Goal: Communication & Community: Share content

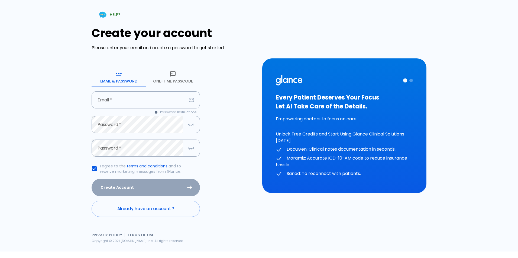
click at [175, 80] on button "One-Time Passcode" at bounding box center [173, 77] width 54 height 19
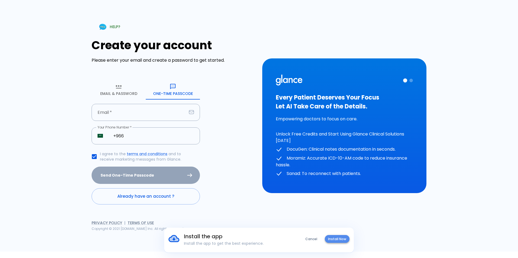
click at [339, 240] on button "Install Now" at bounding box center [337, 239] width 25 height 8
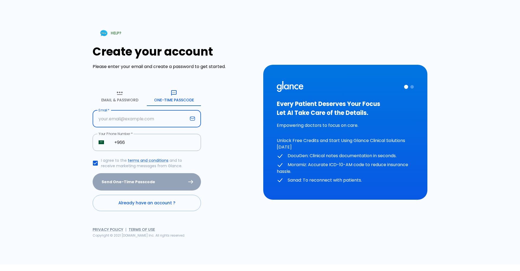
click at [135, 118] on input "text" at bounding box center [140, 118] width 95 height 17
type input "MANOYA609@ gmail .com"
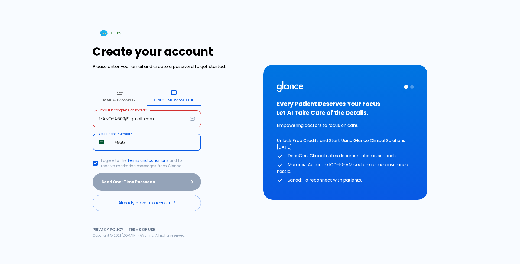
drag, startPoint x: 128, startPoint y: 139, endPoint x: 129, endPoint y: 142, distance: 3.4
click at [128, 140] on input "+966" at bounding box center [154, 142] width 93 height 17
type input "[PHONE_NUMBER]"
click at [169, 118] on input "MANOYA609@ gmail .com" at bounding box center [140, 118] width 95 height 17
click at [145, 122] on input "MANOYA609@ gmail .com" at bounding box center [140, 118] width 95 height 17
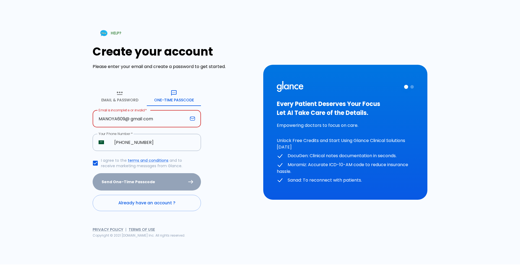
click at [145, 121] on input "MANOYA609@ gmail com" at bounding box center [140, 118] width 95 height 17
click at [131, 119] on input "MANOYA609@ [DOMAIN_NAME]" at bounding box center [140, 118] width 95 height 17
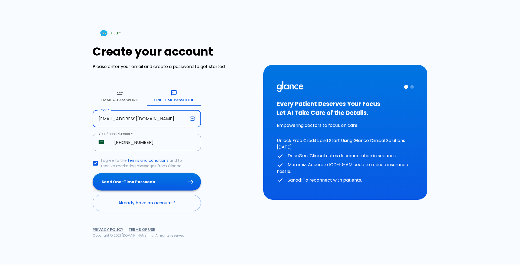
type input "[EMAIL_ADDRESS][DOMAIN_NAME]"
click at [147, 182] on button "Send One-Time Passcode" at bounding box center [147, 182] width 108 height 18
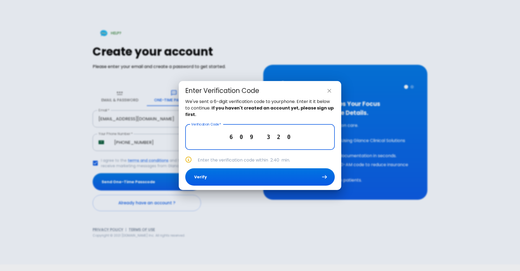
type input "6 0 9 3 2 0"
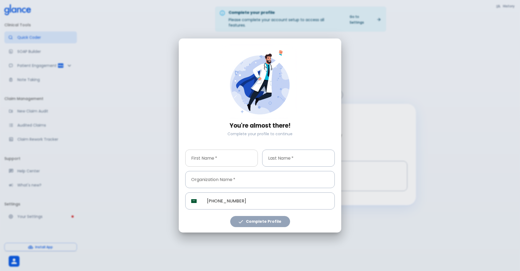
click at [206, 151] on input "text" at bounding box center [221, 157] width 73 height 17
type input "mona"
drag, startPoint x: 264, startPoint y: 161, endPoint x: 267, endPoint y: 160, distance: 3.0
click at [267, 161] on input "text" at bounding box center [298, 157] width 73 height 17
type input "elnour"
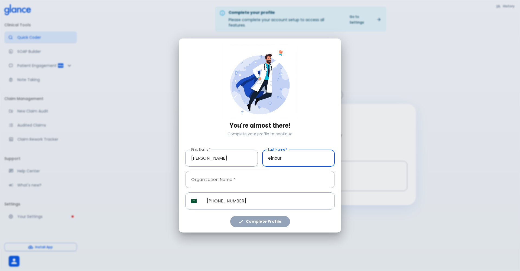
click at [223, 185] on input "text" at bounding box center [259, 179] width 149 height 17
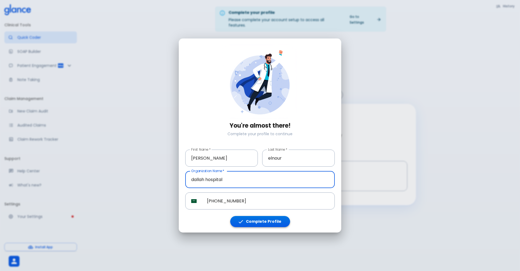
type input "dallah hospital"
click at [246, 222] on button "Complete Profile" at bounding box center [260, 221] width 60 height 11
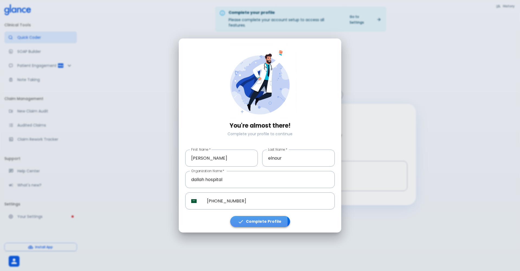
click at [246, 222] on button "Complete Profile" at bounding box center [260, 221] width 60 height 11
click at [248, 220] on button "Complete Profile" at bounding box center [260, 221] width 60 height 11
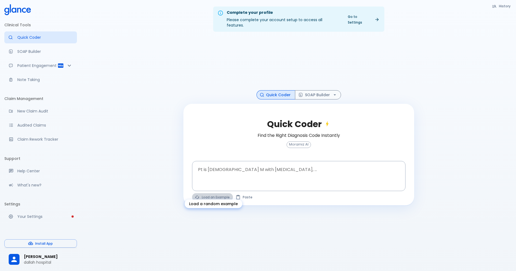
click at [211, 193] on button "Load an Example" at bounding box center [212, 197] width 41 height 8
type textarea "45F with DM2, right foot ulcer, fever, WBC 14K, ESR 80, wound purulent, XR neg …"
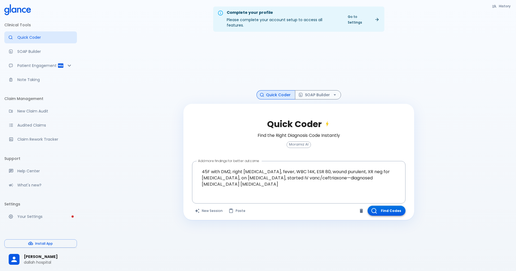
click at [392, 206] on button "Find Codes" at bounding box center [387, 211] width 38 height 10
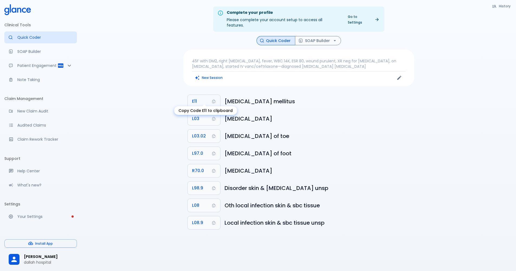
click at [212, 99] on icon "Copy Code E11 to clipboard" at bounding box center [214, 101] width 4 height 4
click at [308, 36] on button "SOAP Builder" at bounding box center [318, 40] width 46 height 9
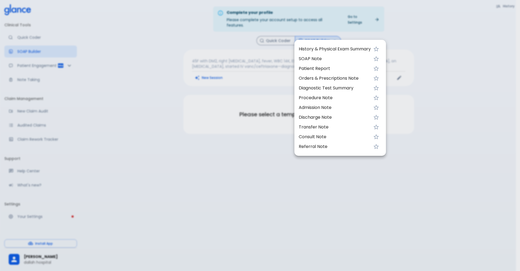
click at [303, 48] on span "History & Physical Exam Summary" at bounding box center [335, 49] width 72 height 6
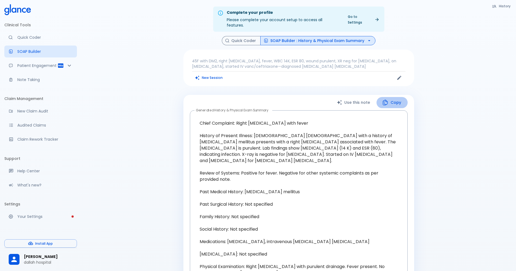
click at [386, 100] on icon "button" at bounding box center [385, 103] width 5 height 6
click at [251, 36] on button "Quick Coder" at bounding box center [241, 40] width 39 height 9
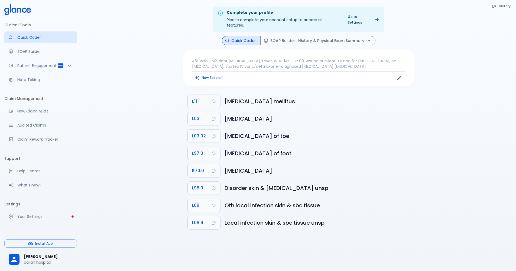
click at [208, 78] on div "45F with DM2, right foot ulcer, fever, WBC 14K, ESR 80, wound purulent, XR neg …" at bounding box center [298, 68] width 231 height 37
click at [209, 76] on button "New Session" at bounding box center [209, 78] width 34 height 8
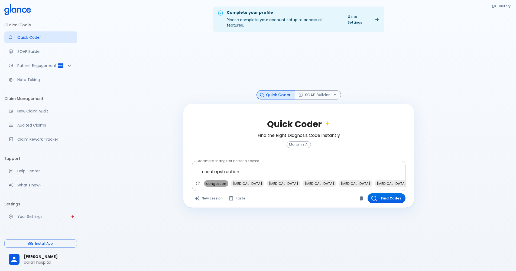
click at [215, 180] on span "congestion" at bounding box center [216, 183] width 24 height 6
click at [348, 180] on span "deviated septum" at bounding box center [365, 183] width 34 height 6
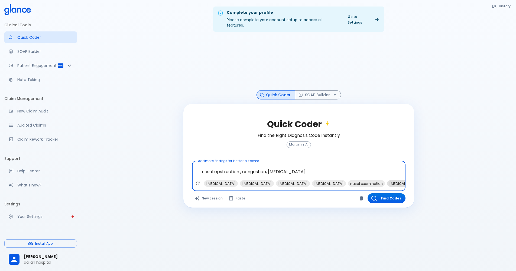
click at [387, 180] on span "antihistamines" at bounding box center [404, 183] width 34 height 6
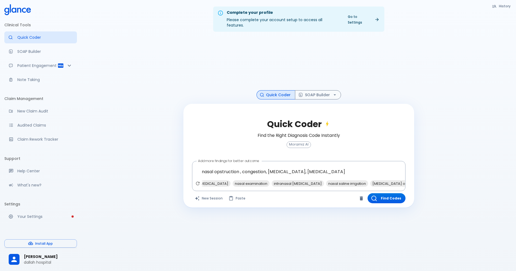
click at [425, 180] on span "nasal endoscopy" at bounding box center [447, 183] width 44 height 6
type textarea "nasal opstruction , congestion, deviated septum, antihistamines, nasal endoscopy"
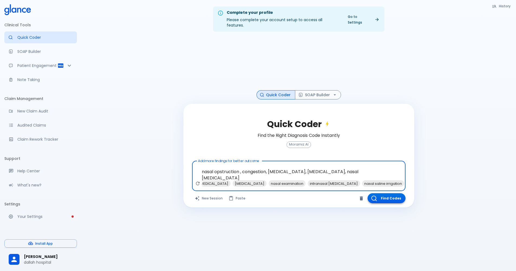
click at [370, 193] on button "Find Codes" at bounding box center [387, 198] width 38 height 10
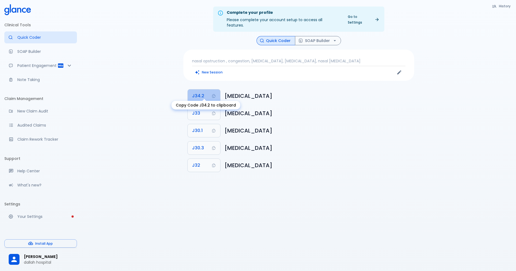
click at [206, 89] on button "J34.2" at bounding box center [204, 95] width 32 height 13
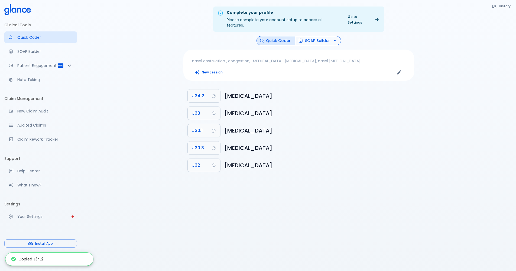
click at [312, 36] on button "SOAP Builder" at bounding box center [318, 40] width 46 height 9
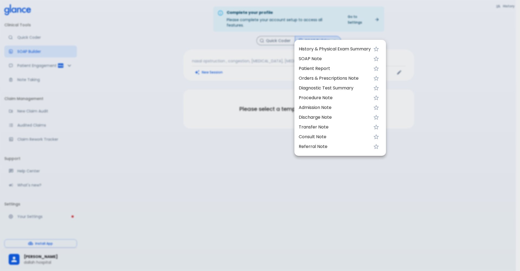
click at [303, 46] on span "History & Physical Exam Summary" at bounding box center [335, 49] width 72 height 6
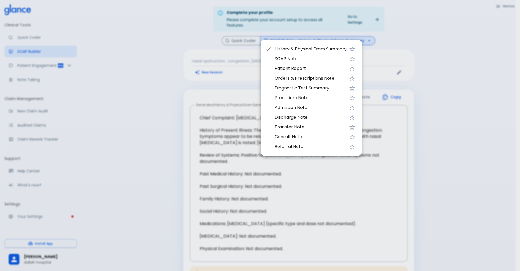
click at [204, 169] on div at bounding box center [260, 135] width 520 height 271
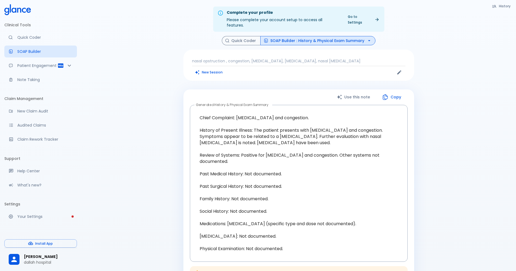
click at [395, 93] on button "Copy" at bounding box center [391, 97] width 31 height 11
click at [249, 37] on button "Quick Coder" at bounding box center [241, 40] width 39 height 9
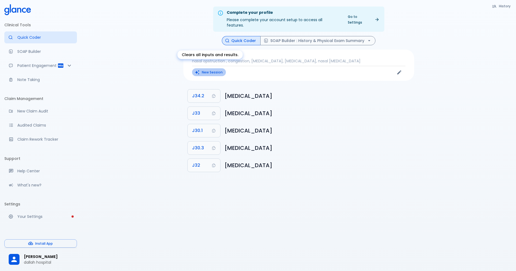
click at [216, 70] on button "New Session" at bounding box center [209, 72] width 34 height 8
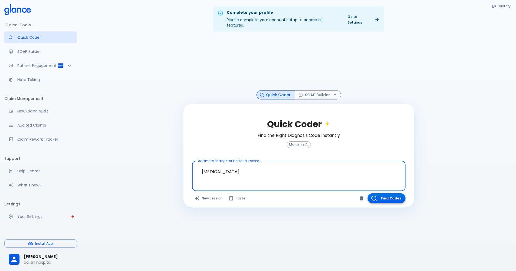
type textarea "septoplasty"
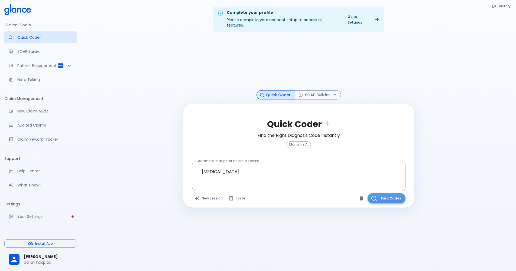
click at [385, 193] on button "Find Codes" at bounding box center [387, 198] width 38 height 10
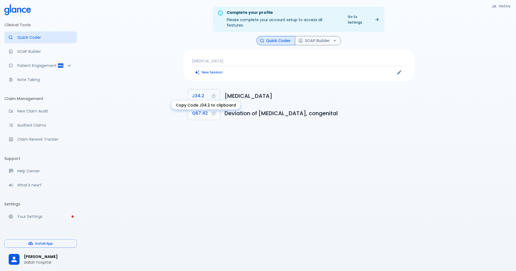
drag, startPoint x: 197, startPoint y: 99, endPoint x: 197, endPoint y: 94, distance: 4.9
click at [197, 95] on button "J34.2" at bounding box center [204, 95] width 32 height 13
click at [207, 94] on button "J34.2" at bounding box center [204, 95] width 32 height 13
click at [198, 92] on span "J34.2" at bounding box center [198, 96] width 12 height 8
click at [192, 58] on p "septoplasty" at bounding box center [298, 60] width 213 height 5
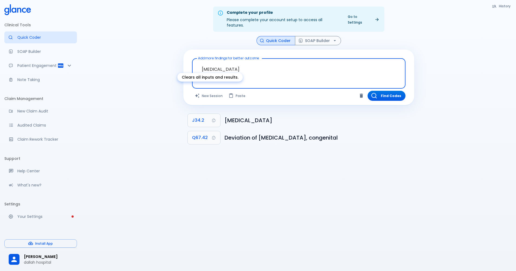
click at [213, 93] on button "New Session" at bounding box center [209, 96] width 34 height 10
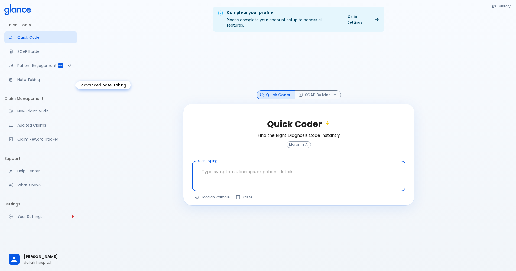
click at [10, 82] on link "Note Taking" at bounding box center [40, 80] width 73 height 12
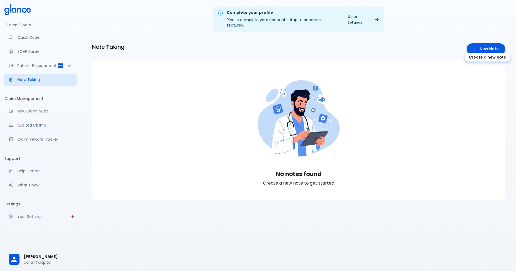
click at [486, 43] on link "New Note" at bounding box center [486, 48] width 38 height 11
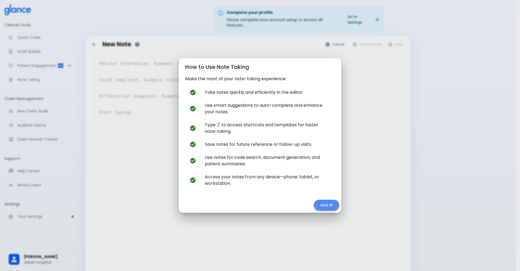
click at [329, 205] on button "Got it!" at bounding box center [326, 205] width 25 height 11
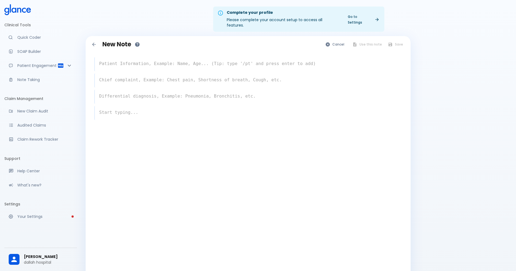
click at [155, 58] on textarea at bounding box center [248, 63] width 307 height 11
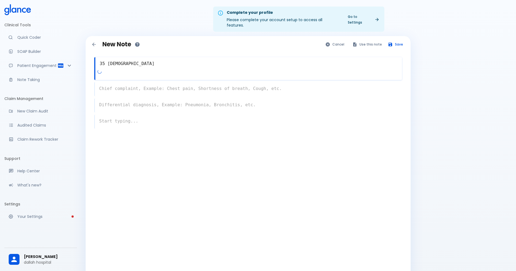
type textarea "35 female"
click at [164, 86] on div "x" at bounding box center [248, 89] width 308 height 14
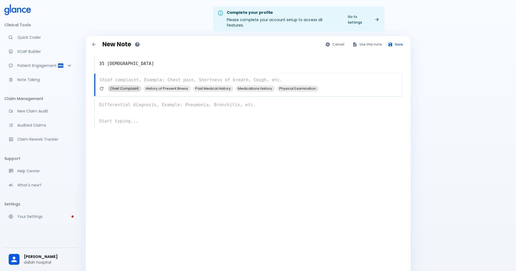
click at [130, 86] on div "Chief Complaint:" at bounding box center [125, 88] width 34 height 6
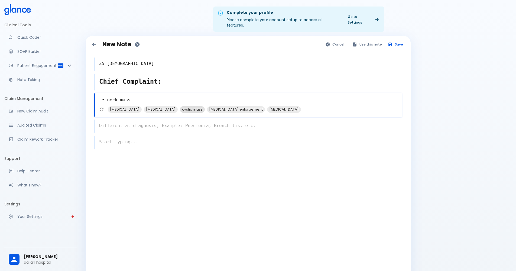
click at [153, 106] on span "thyroid nodule" at bounding box center [161, 109] width 34 height 6
type textarea "• neck mass thyroid nodule"
click at [141, 122] on div "x" at bounding box center [248, 126] width 308 height 14
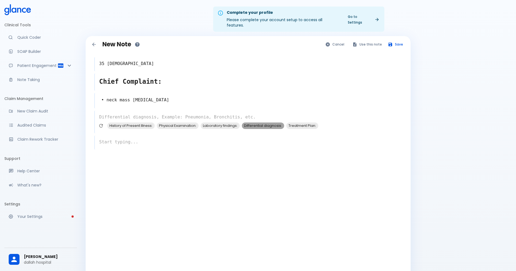
click at [246, 122] on span "Differential diagnosis:" at bounding box center [263, 125] width 42 height 6
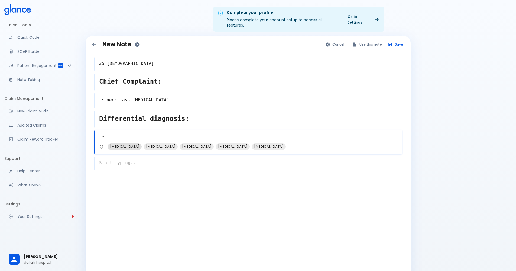
click at [132, 143] on span "thyroid adenoma" at bounding box center [125, 146] width 34 height 6
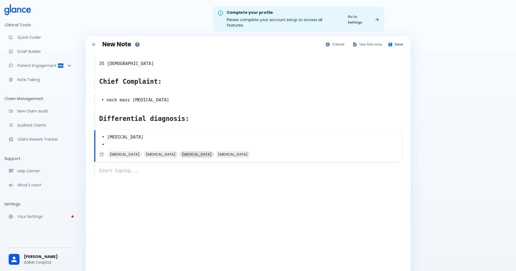
click at [198, 152] on div "multinodular goiter" at bounding box center [197, 154] width 34 height 6
type textarea "• thyroid adenoma • multinodular goiter •"
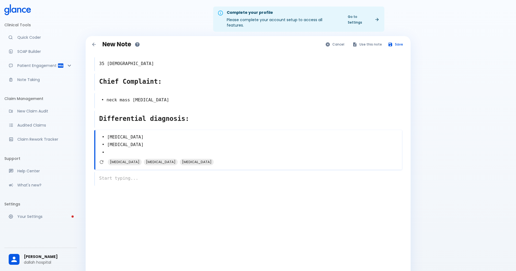
click at [151, 174] on div "x" at bounding box center [248, 179] width 308 height 14
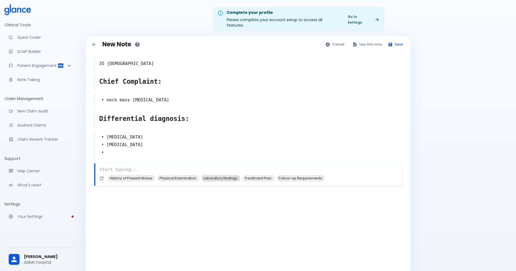
click at [212, 175] on span "Laboratory findings:" at bounding box center [220, 178] width 39 height 6
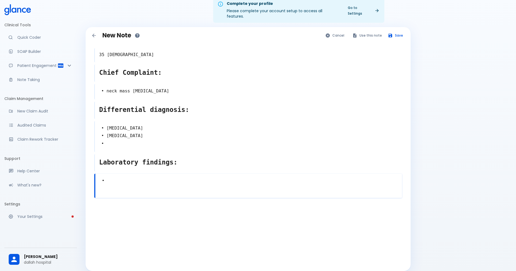
scroll to position [13, 0]
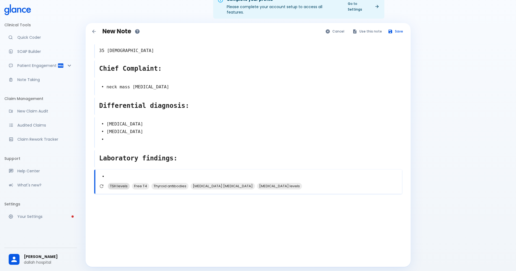
click at [122, 183] on span "TSH levels" at bounding box center [119, 186] width 22 height 6
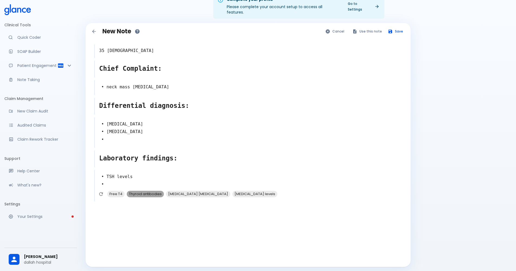
click at [157, 191] on span "Thyroid antibodies" at bounding box center [145, 194] width 37 height 6
type textarea "• TSH levels • Thyroid antibodies •"
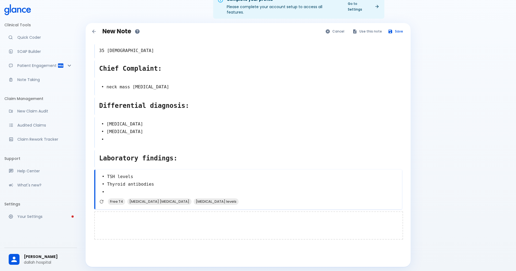
click at [130, 217] on div at bounding box center [248, 225] width 309 height 28
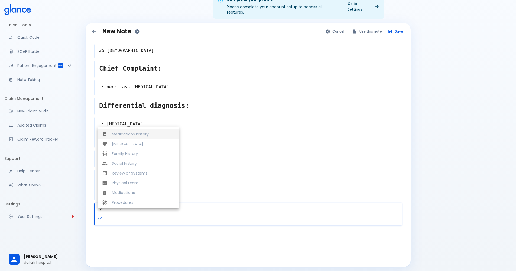
scroll to position [108, 0]
click at [138, 177] on span "Medications" at bounding box center [143, 179] width 63 height 5
type textarea "Medications"
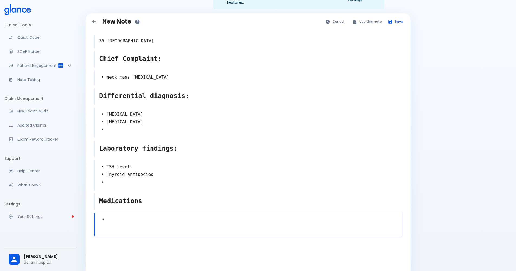
scroll to position [31, 0]
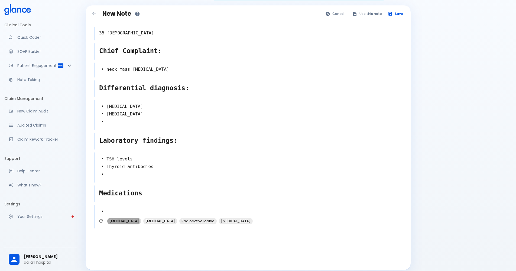
click at [123, 218] on span "Levothyroxine" at bounding box center [124, 221] width 34 height 6
click at [129, 227] on div "Methimazole" at bounding box center [124, 229] width 34 height 6
type textarea "• Levothyroxine • Methimazole •"
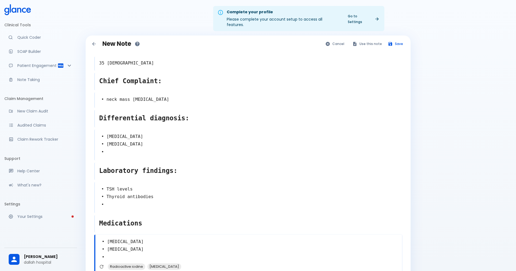
scroll to position [0, 0]
click at [392, 42] on icon "Save note" at bounding box center [390, 44] width 5 height 5
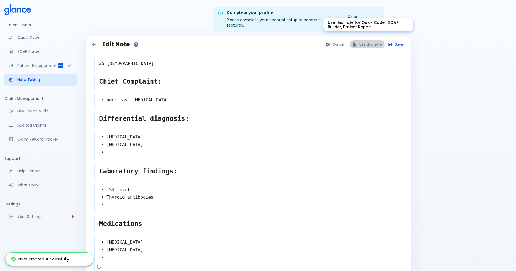
click at [360, 41] on button "Use this note" at bounding box center [367, 44] width 35 height 8
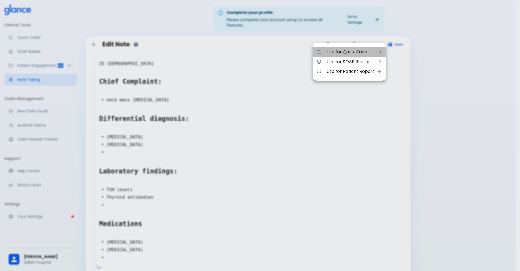
click at [351, 51] on span "Use for Quick Coder" at bounding box center [351, 52] width 48 height 6
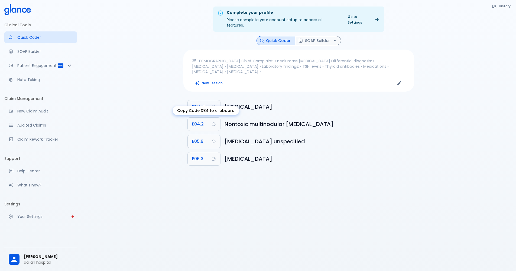
click at [193, 103] on span "D34" at bounding box center [196, 107] width 9 height 8
click at [311, 39] on button "SOAP Builder" at bounding box center [318, 40] width 46 height 9
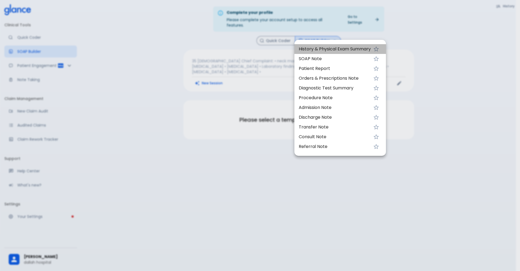
click at [310, 49] on span "History & Physical Exam Summary" at bounding box center [335, 49] width 72 height 6
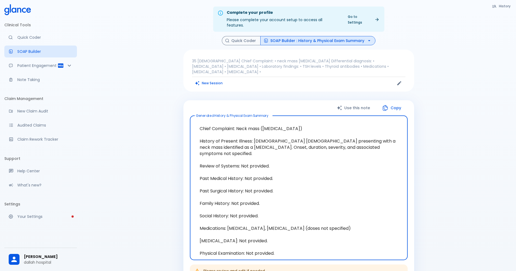
click at [268, 36] on button "SOAP Builder : History & Physical Exam Summary" at bounding box center [317, 40] width 115 height 9
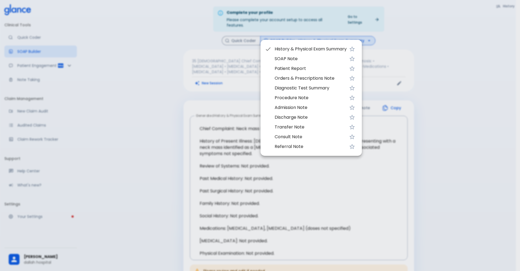
click at [306, 119] on span "Discharge Note" at bounding box center [311, 117] width 72 height 6
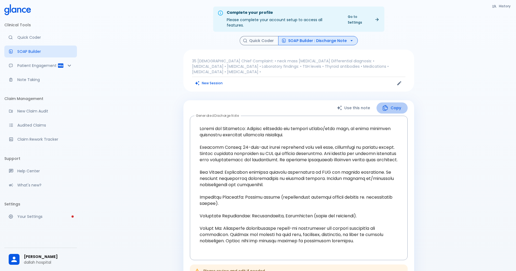
click at [391, 102] on button "Copy" at bounding box center [391, 107] width 31 height 11
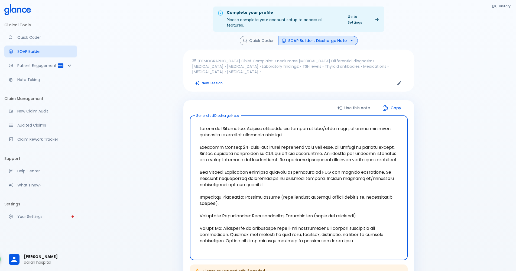
drag, startPoint x: 214, startPoint y: 120, endPoint x: 343, endPoint y: 229, distance: 169.5
click at [343, 229] on textarea at bounding box center [299, 187] width 210 height 135
click at [406, 165] on div "x Generated Discharge Note" at bounding box center [299, 188] width 218 height 144
click at [342, 39] on button "SOAP Builder : Discharge Note" at bounding box center [318, 40] width 80 height 9
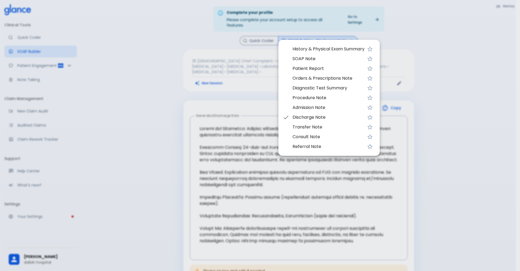
click at [71, 106] on div at bounding box center [260, 135] width 520 height 271
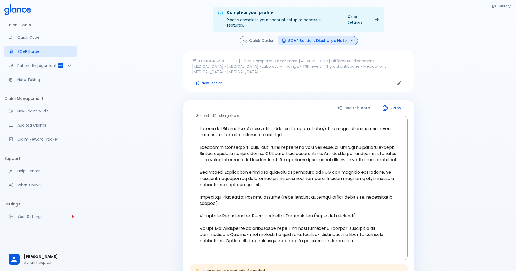
click at [305, 36] on button "SOAP Builder : Discharge Note" at bounding box center [318, 40] width 80 height 9
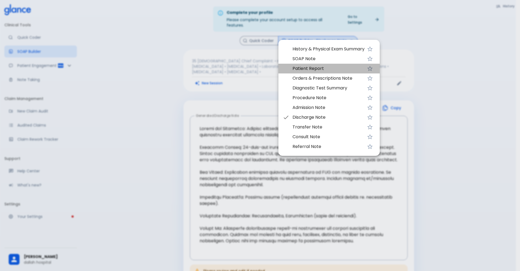
click at [300, 65] on span "Patient Report" at bounding box center [328, 68] width 72 height 6
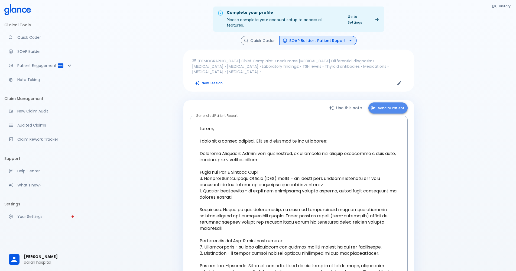
click at [391, 102] on button "Send to Patient" at bounding box center [387, 107] width 39 height 11
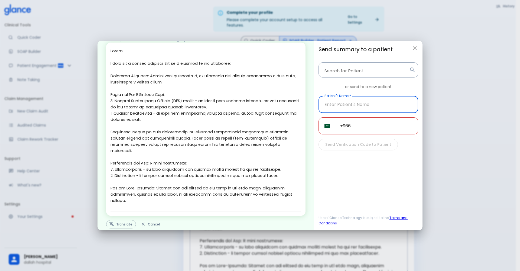
scroll to position [19, 0]
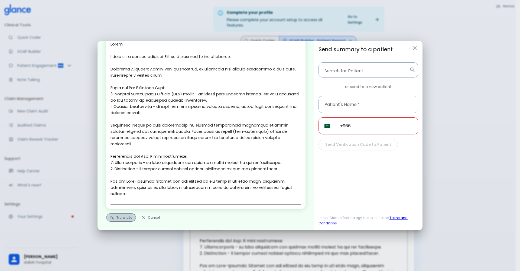
click at [126, 217] on button "Translate" at bounding box center [121, 217] width 30 height 8
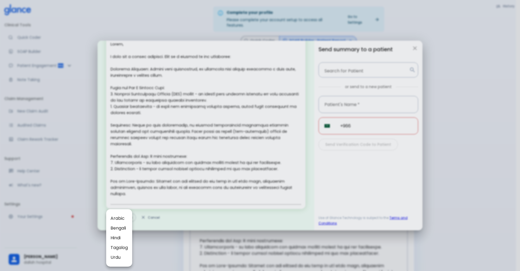
click at [245, 109] on div at bounding box center [260, 135] width 520 height 271
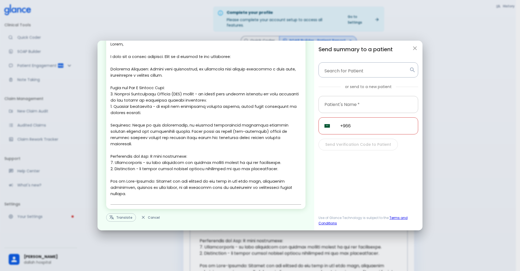
click at [358, 111] on input "text" at bounding box center [368, 104] width 100 height 17
click at [363, 141] on div "Send Verification Code to Patient" at bounding box center [368, 145] width 100 height 12
click at [381, 104] on input "text" at bounding box center [368, 104] width 100 height 17
type input "5"
type input "0546334011"
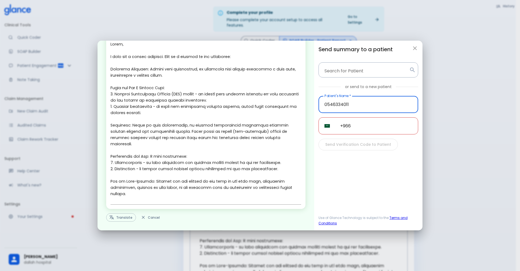
drag, startPoint x: 362, startPoint y: 128, endPoint x: 366, endPoint y: 129, distance: 3.4
click at [363, 128] on input "+966" at bounding box center [376, 125] width 84 height 17
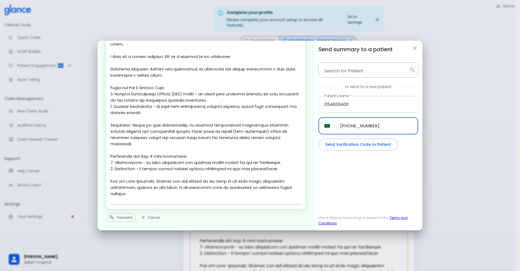
type input "+966 054 633 4011"
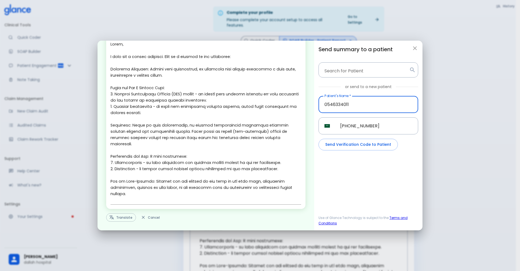
drag, startPoint x: 357, startPoint y: 102, endPoint x: 323, endPoint y: 99, distance: 34.0
click at [323, 99] on input "0546334011" at bounding box center [368, 104] width 100 height 17
type input "michael"
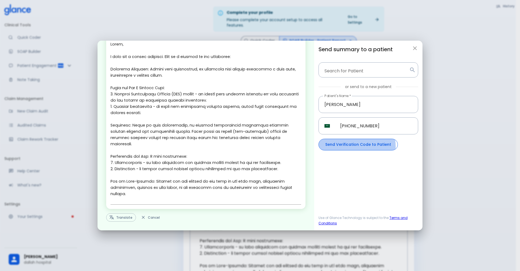
click at [339, 147] on button "Send Verification Code to Patient" at bounding box center [357, 145] width 79 height 12
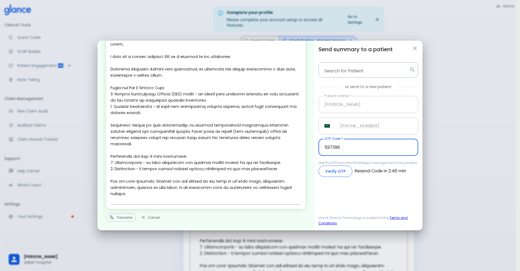
type input "597396"
click at [327, 169] on button "Verify OTP" at bounding box center [335, 171] width 34 height 12
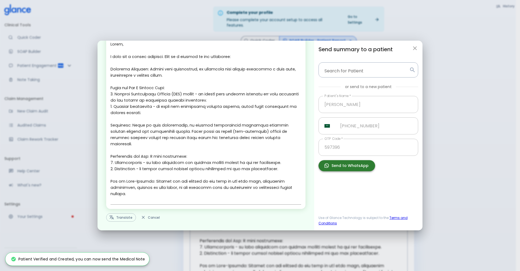
click at [336, 170] on button "Send to WhatsApp" at bounding box center [346, 165] width 57 height 11
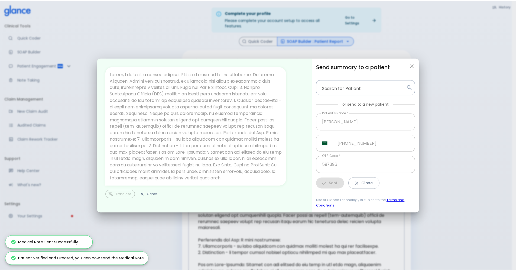
scroll to position [0, 0]
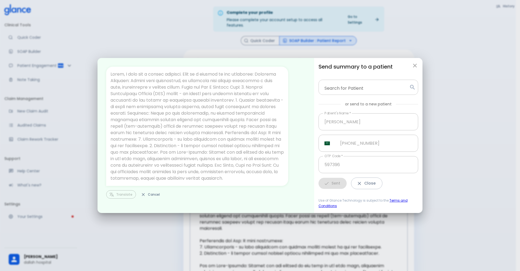
click at [414, 67] on icon "button" at bounding box center [415, 65] width 6 height 6
type input "+966"
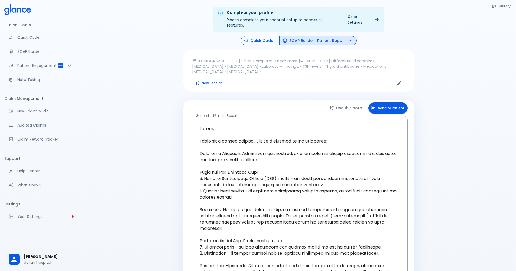
click at [268, 36] on button "Quick Coder" at bounding box center [260, 40] width 39 height 9
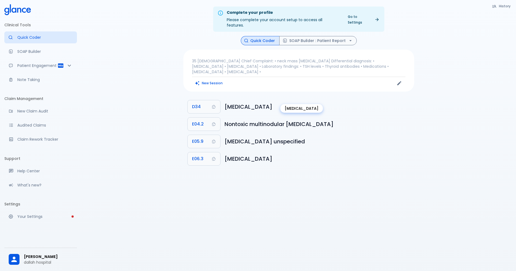
click at [317, 102] on h6 "Benign neoplasm of thyroid gland" at bounding box center [317, 106] width 185 height 9
click at [323, 100] on div "Benign neoplasm of thyroid gland" at bounding box center [302, 106] width 44 height 13
click at [329, 102] on h6 "Benign neoplasm of thyroid gland" at bounding box center [317, 106] width 185 height 9
click at [336, 120] on h6 "Nontoxic multinodular goitre" at bounding box center [317, 124] width 185 height 9
click at [380, 164] on div "Complete your profile Please complete your account setup to access all features…" at bounding box center [298, 142] width 435 height 284
